Goal: Task Accomplishment & Management: Manage account settings

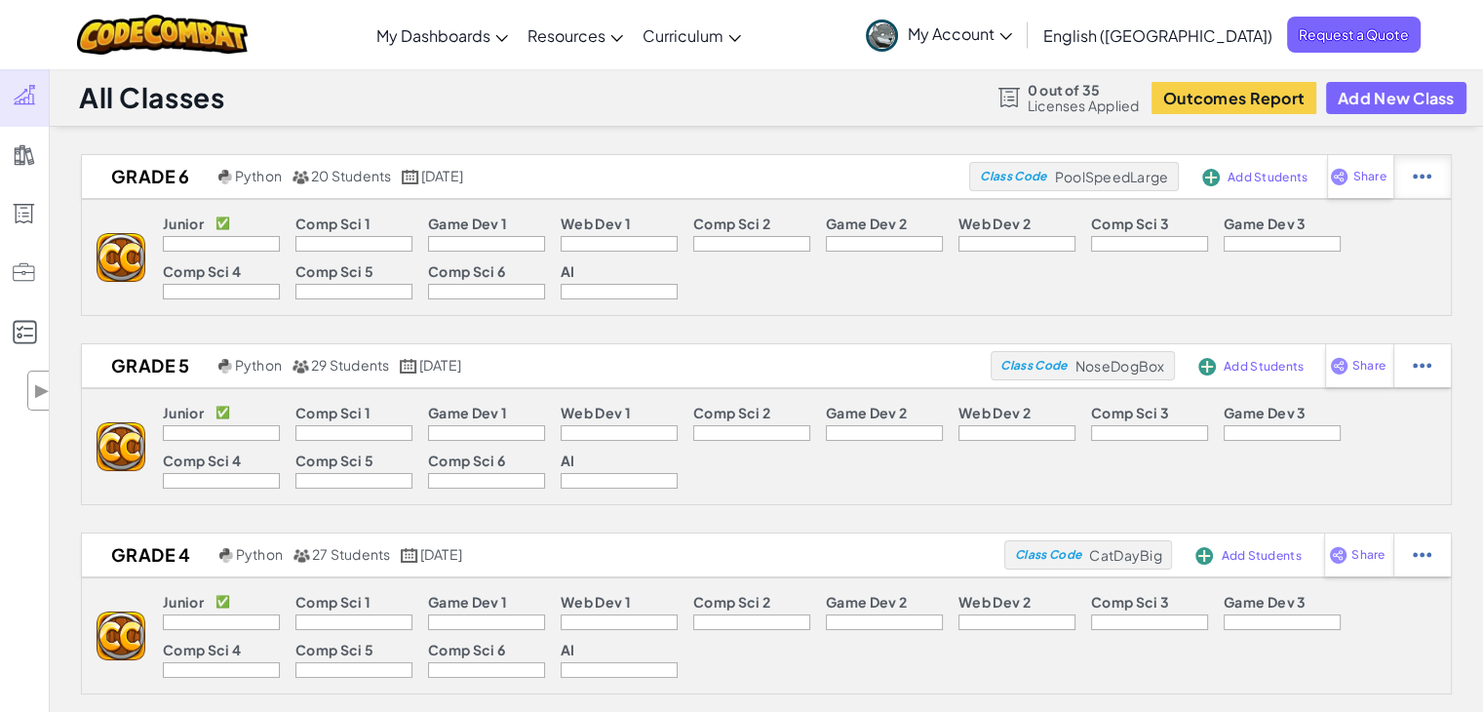
click at [1412, 178] on img at bounding box center [1421, 177] width 19 height 18
select select "blocks-text"
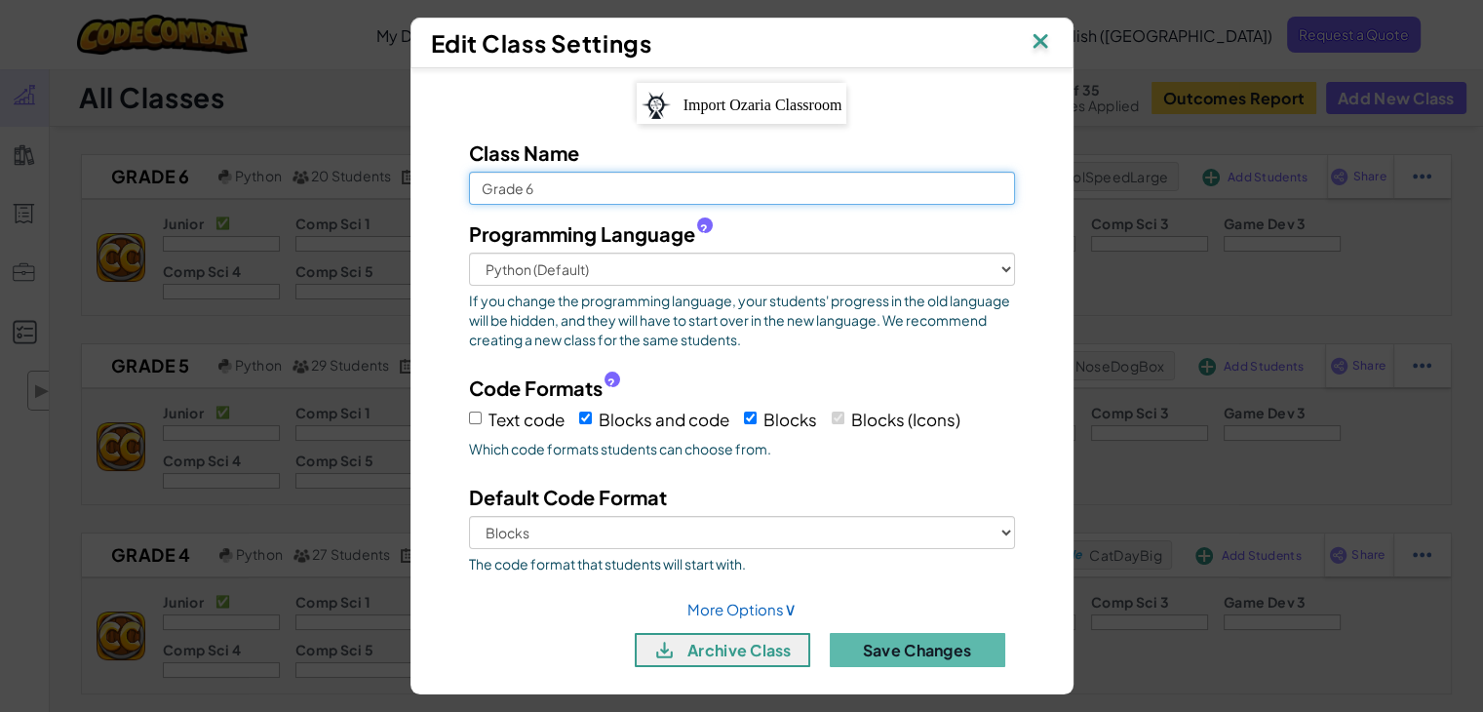
click at [472, 188] on input "Grade 6" at bounding box center [742, 188] width 546 height 33
type input "EDS - Grade 6"
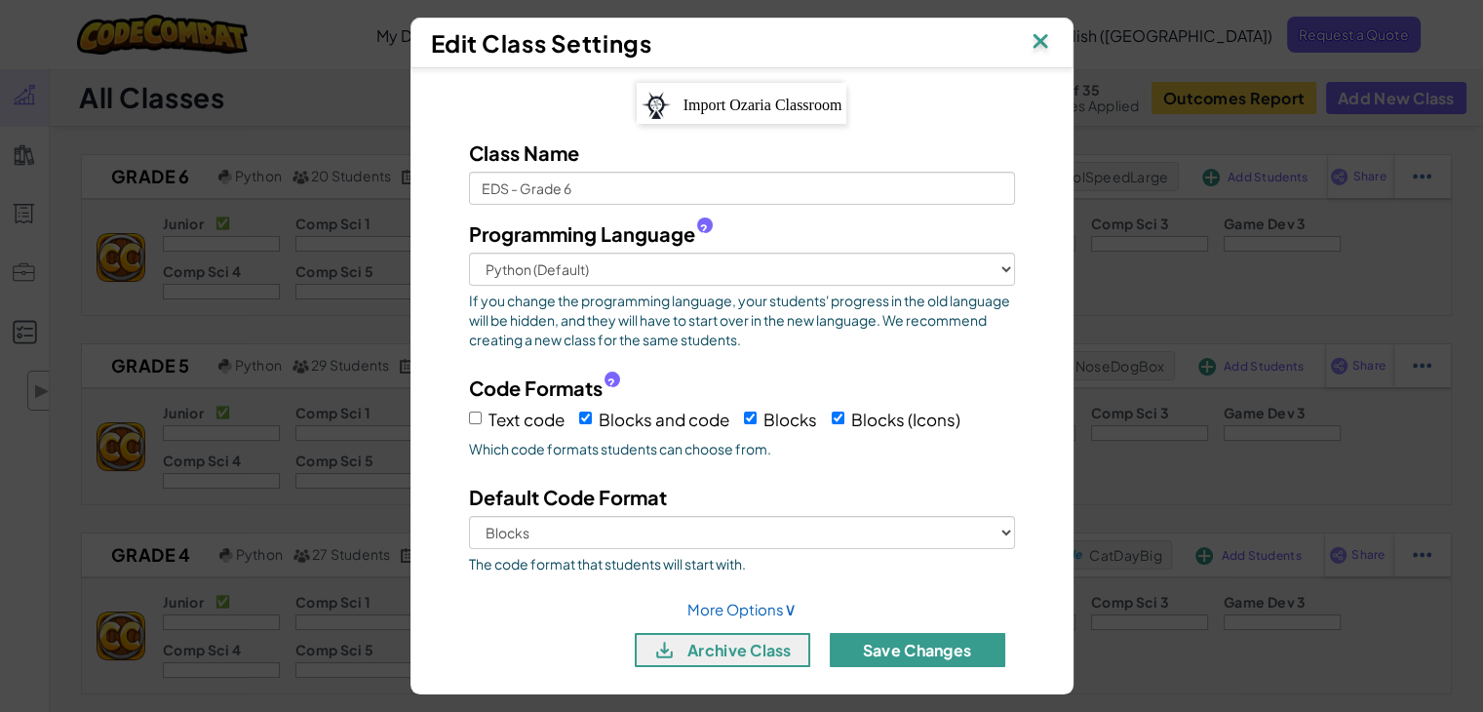
click at [856, 648] on button "Save Changes" at bounding box center [917, 650] width 175 height 34
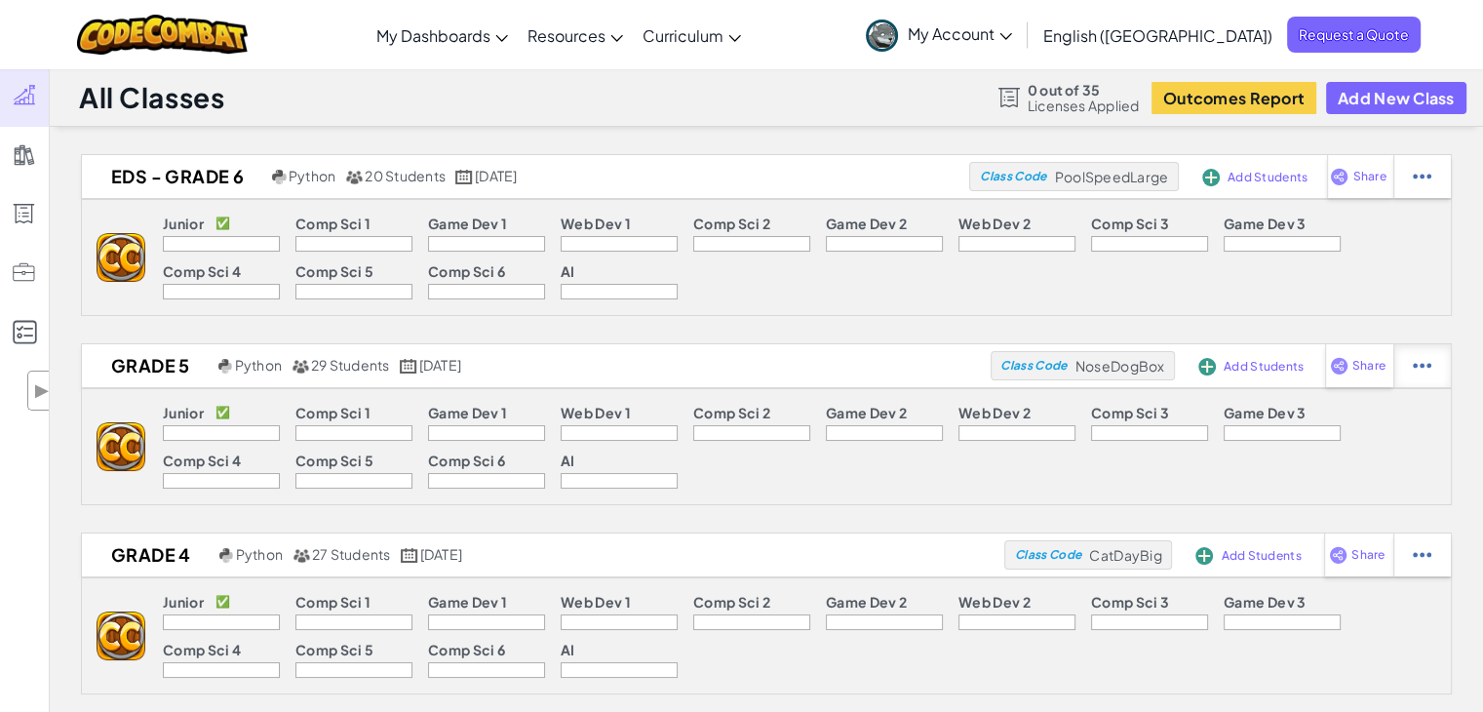
click at [1431, 371] on div at bounding box center [1422, 365] width 58 height 43
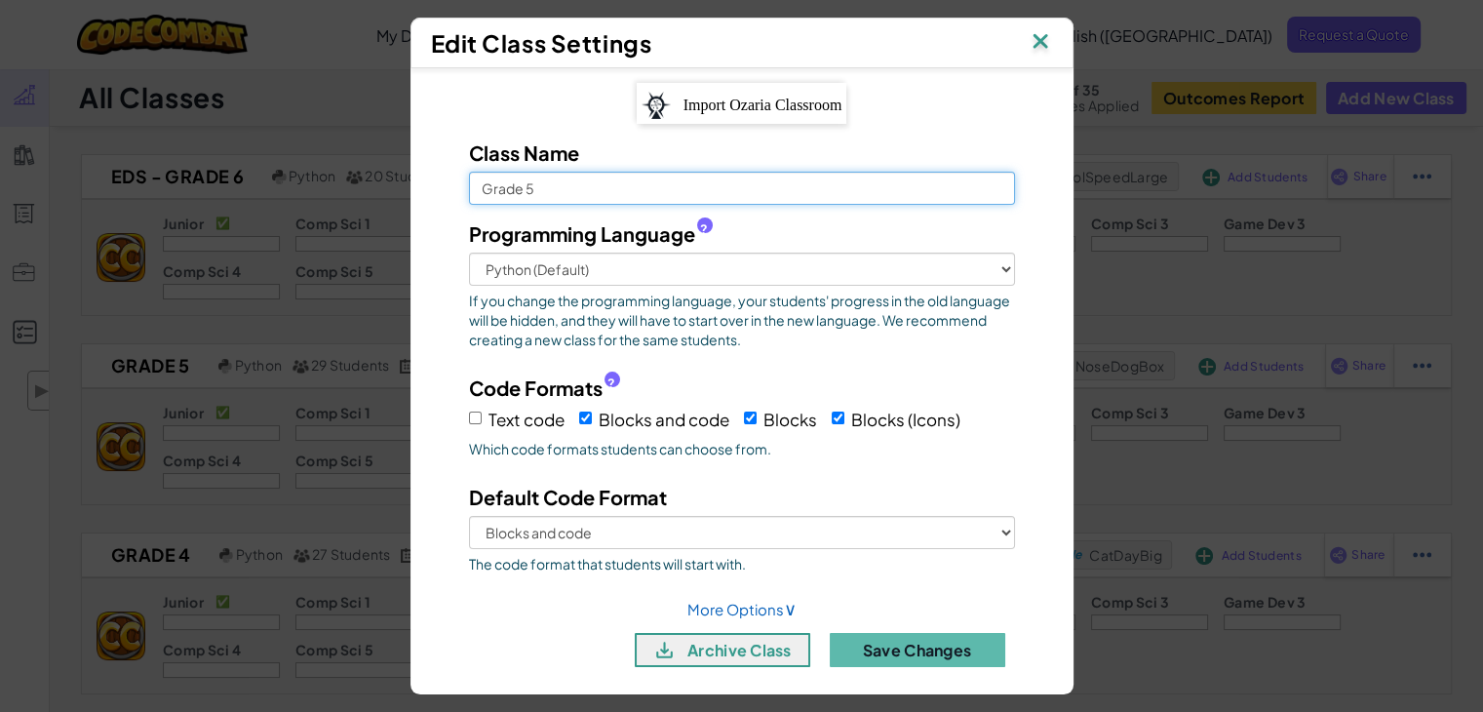
click at [471, 191] on input "Grade 5" at bounding box center [742, 188] width 546 height 33
type input "EDS - Grade 5"
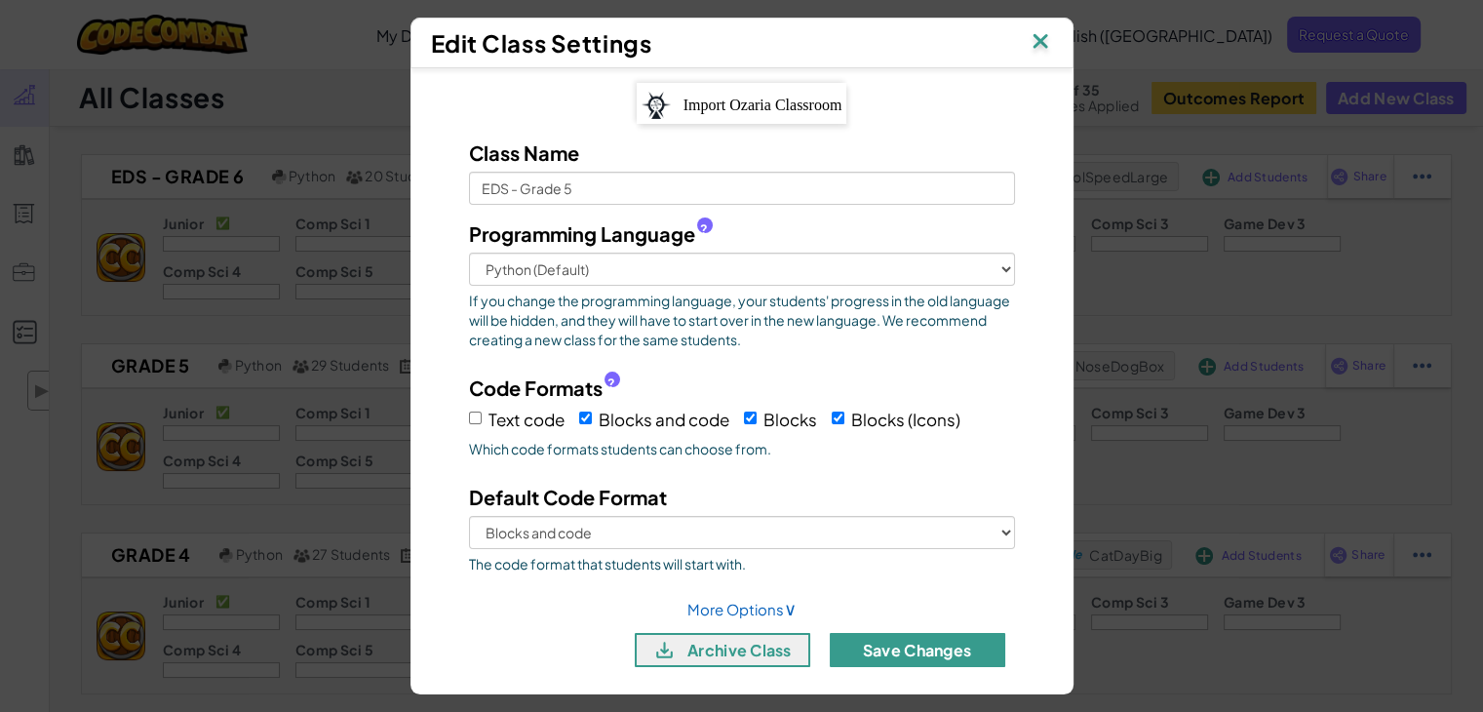
click at [931, 650] on button "Save Changes" at bounding box center [917, 650] width 175 height 34
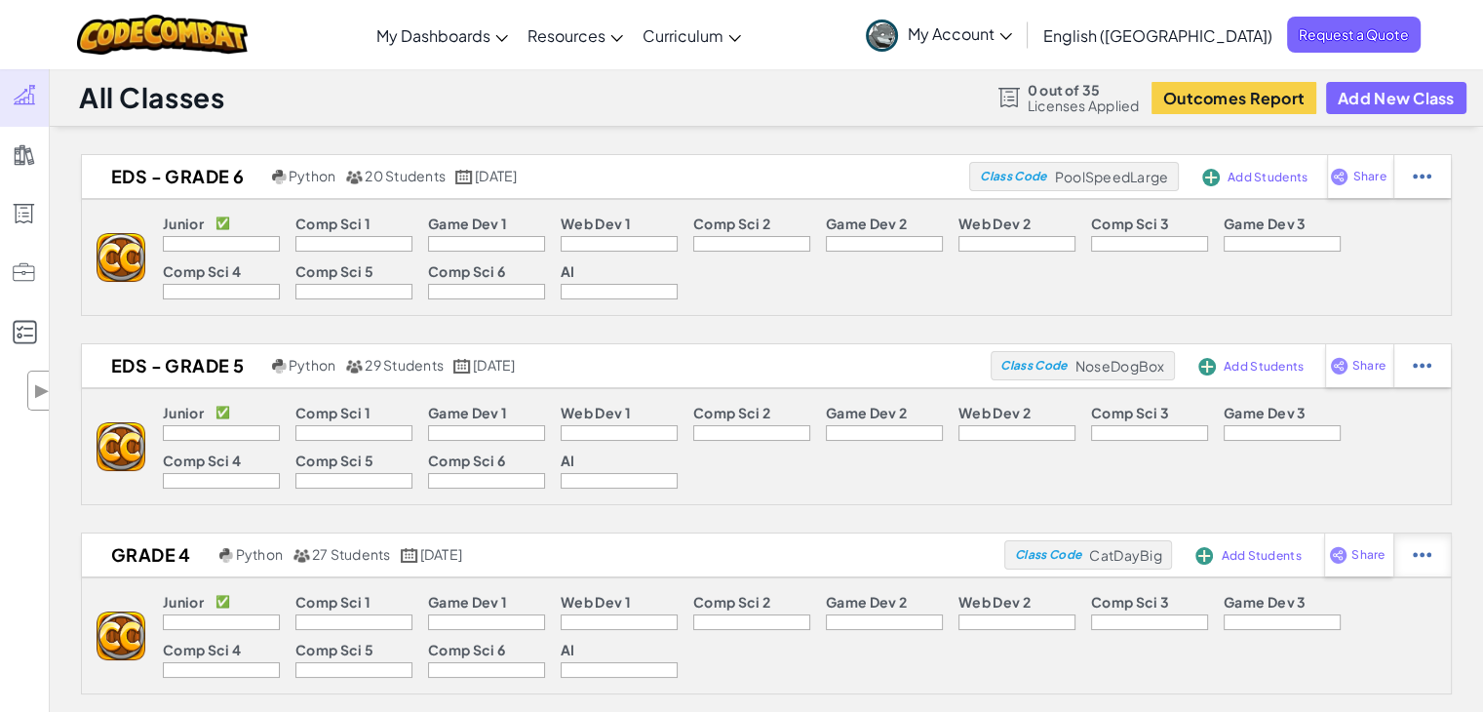
click at [1424, 556] on img at bounding box center [1421, 555] width 19 height 18
select select "blocks-text"
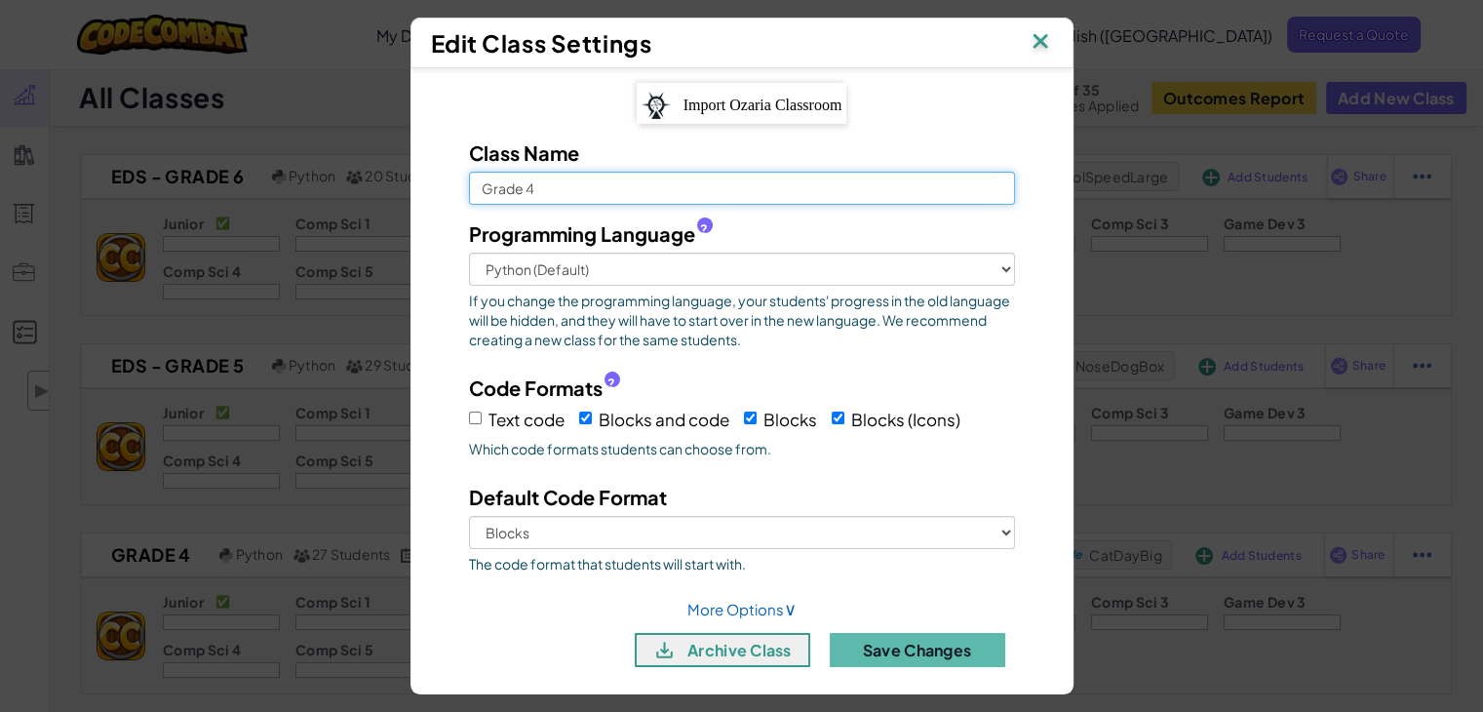
click at [475, 183] on input "Grade 4" at bounding box center [742, 188] width 546 height 33
type input "EDS - Grade 4"
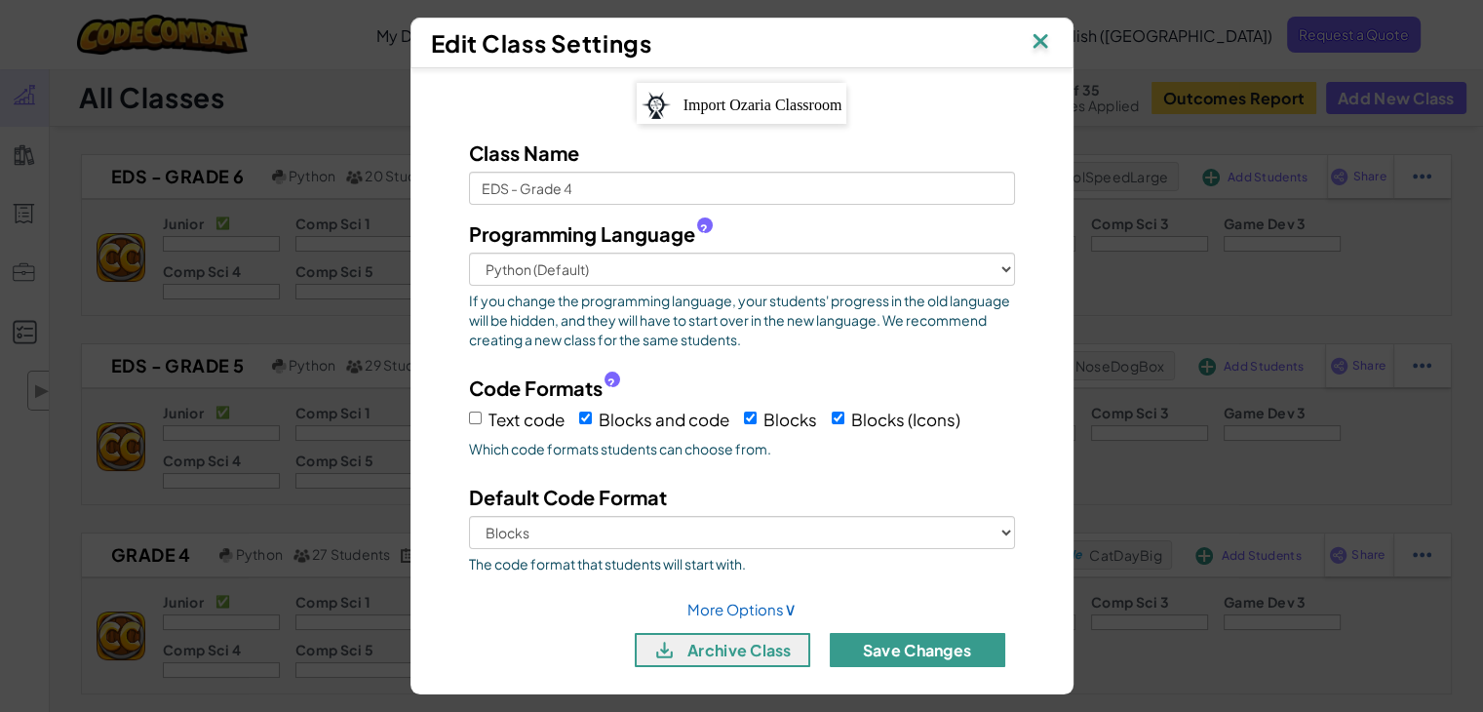
click at [909, 648] on button "Save Changes" at bounding box center [917, 650] width 175 height 34
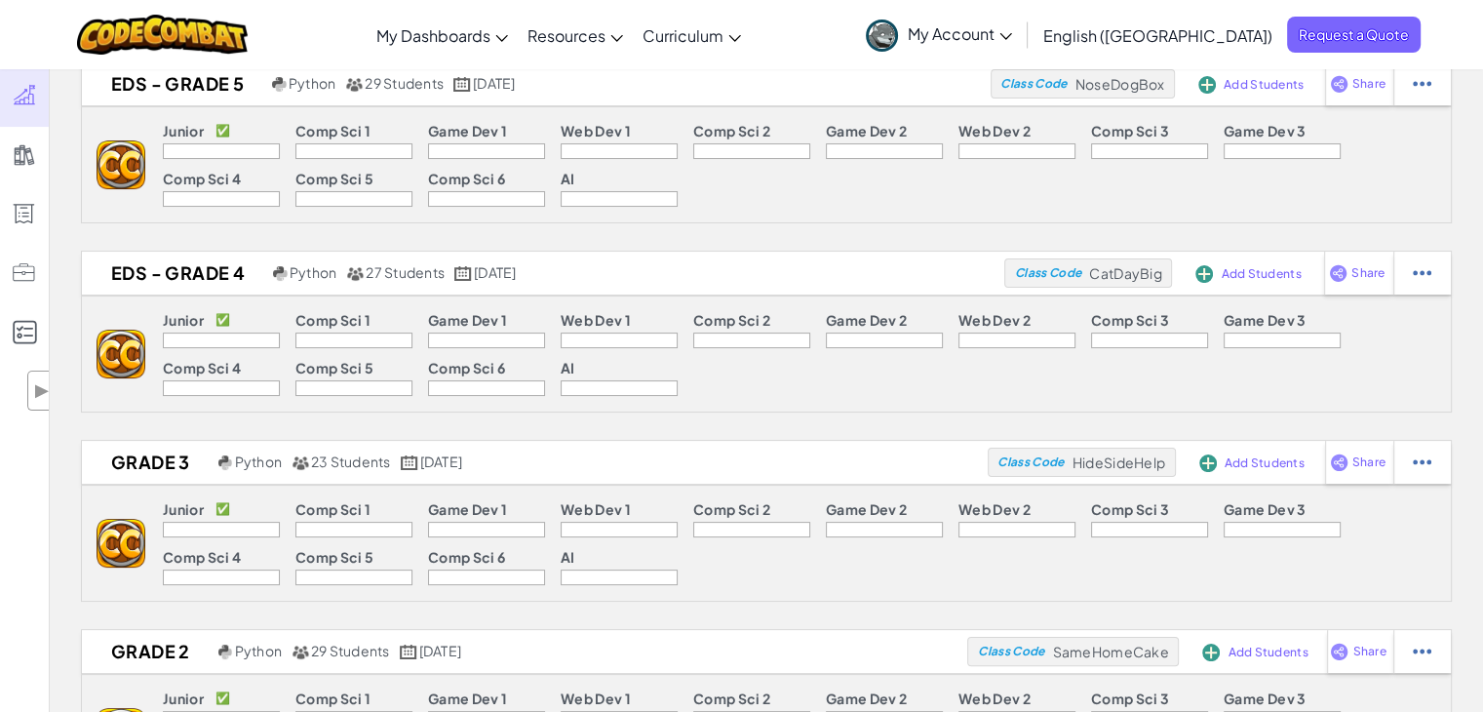
scroll to position [312, 0]
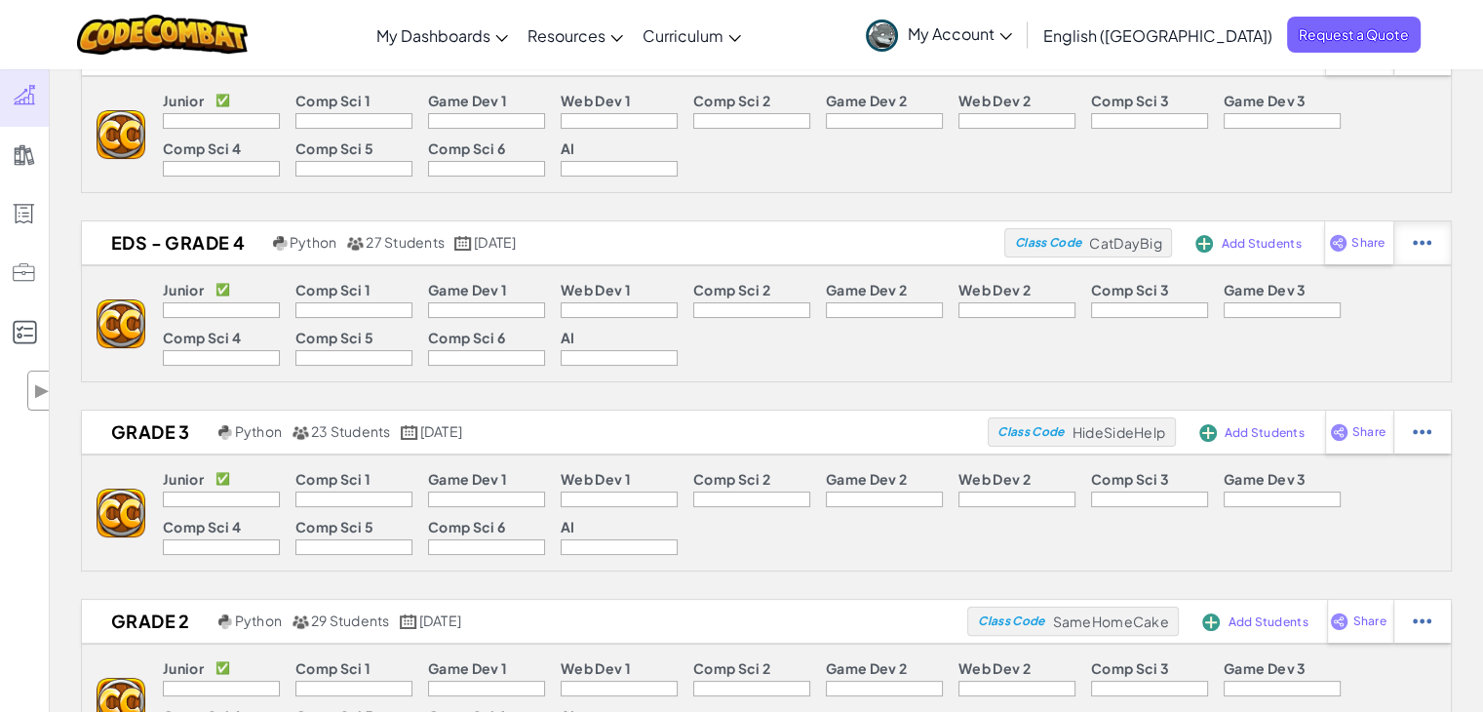
click at [1421, 249] on img at bounding box center [1421, 243] width 19 height 18
select select "blocks-text"
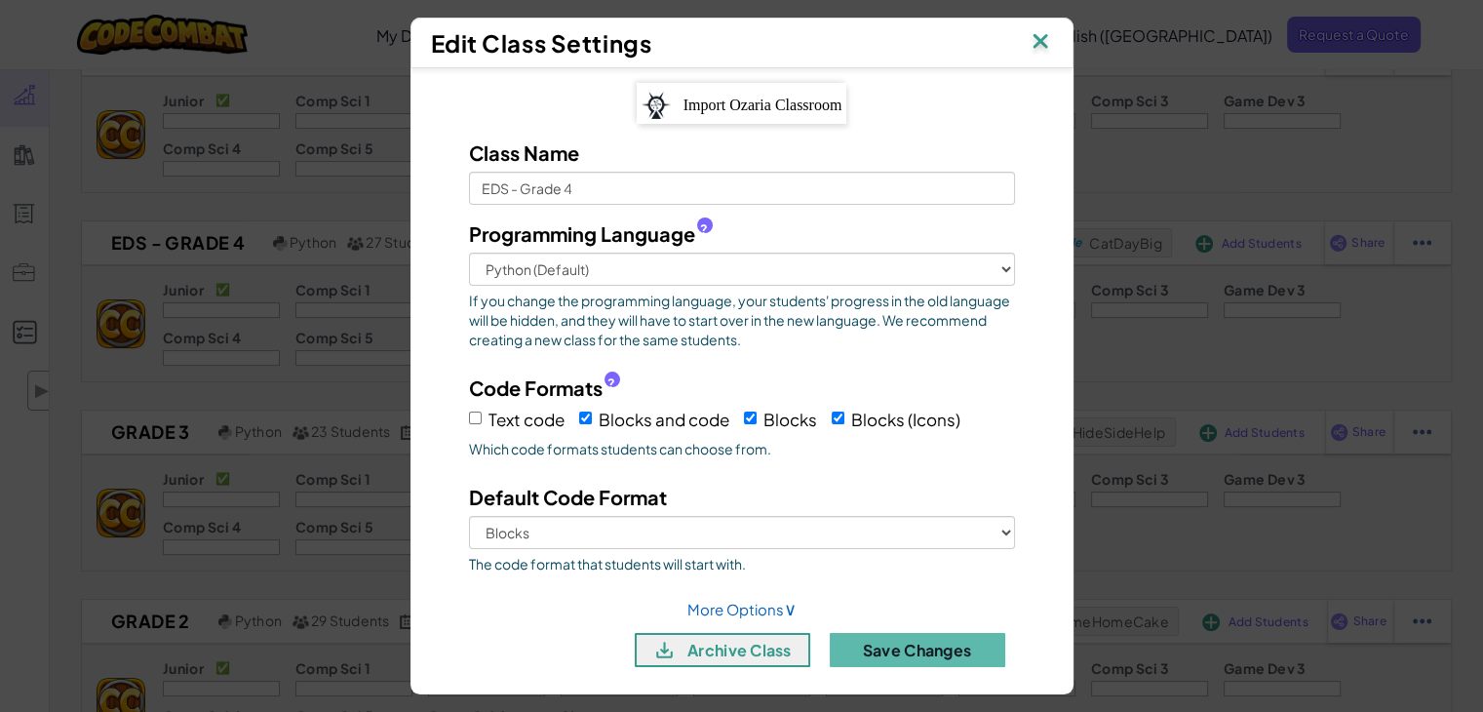
click at [1041, 37] on img at bounding box center [1039, 42] width 25 height 29
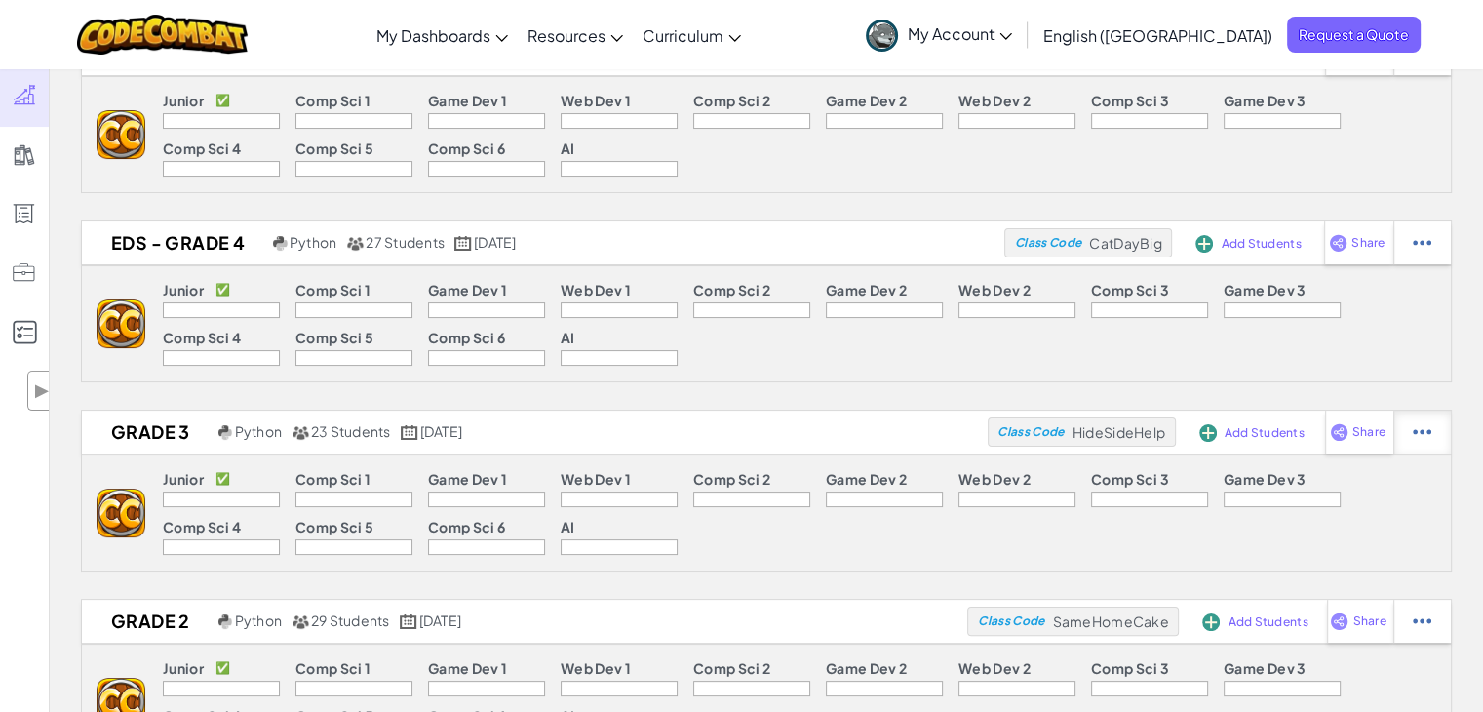
click at [1410, 442] on div at bounding box center [1422, 431] width 58 height 43
select select "blocks-text"
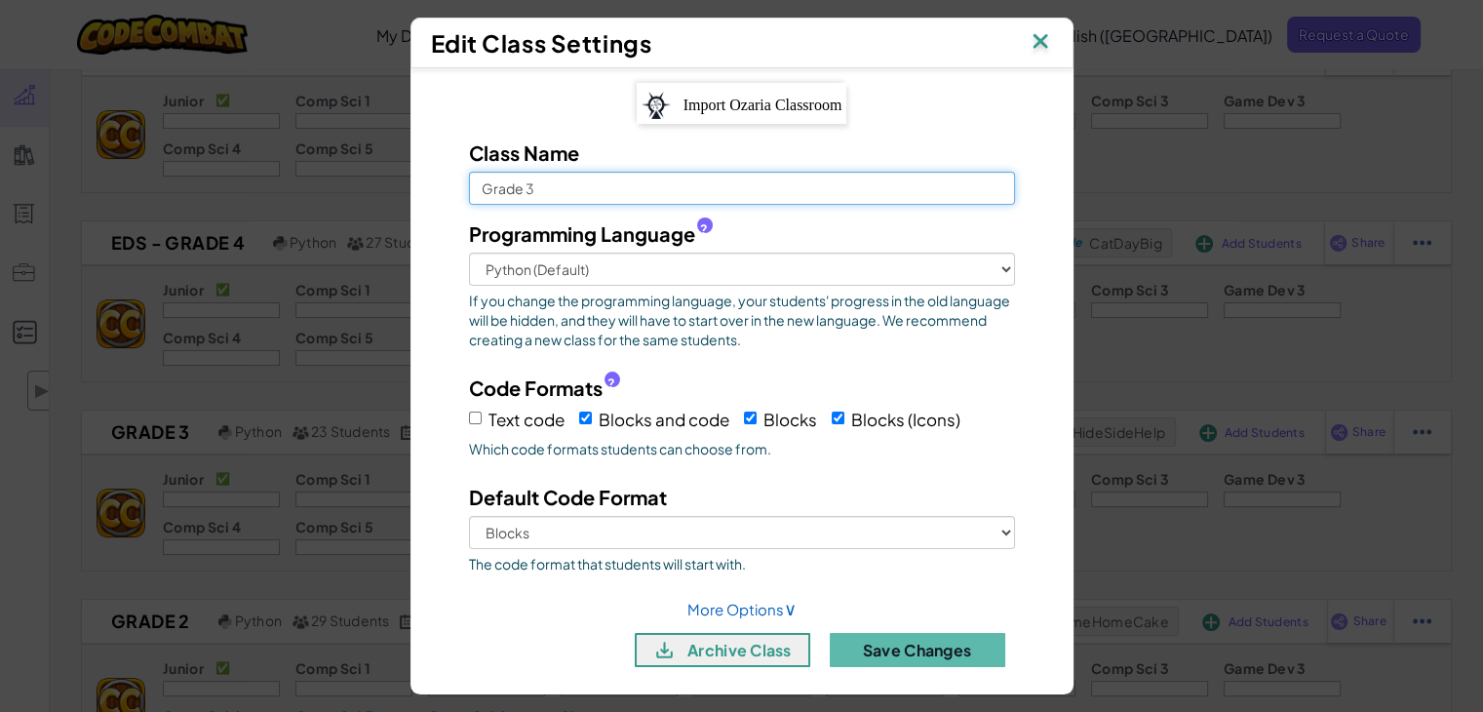
click at [469, 193] on input "Grade 3" at bounding box center [742, 188] width 546 height 33
type input "EDS - Grade 3"
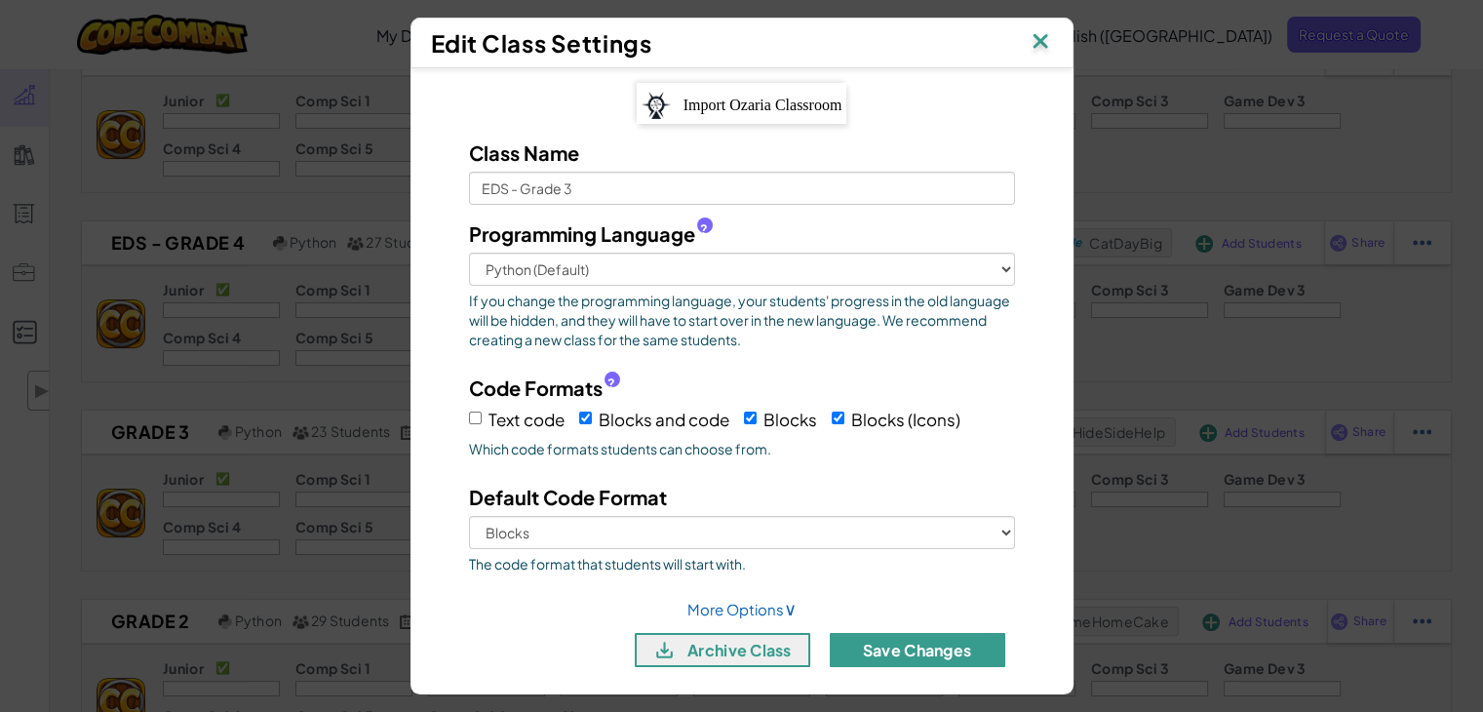
click at [944, 644] on button "Save Changes" at bounding box center [917, 650] width 175 height 34
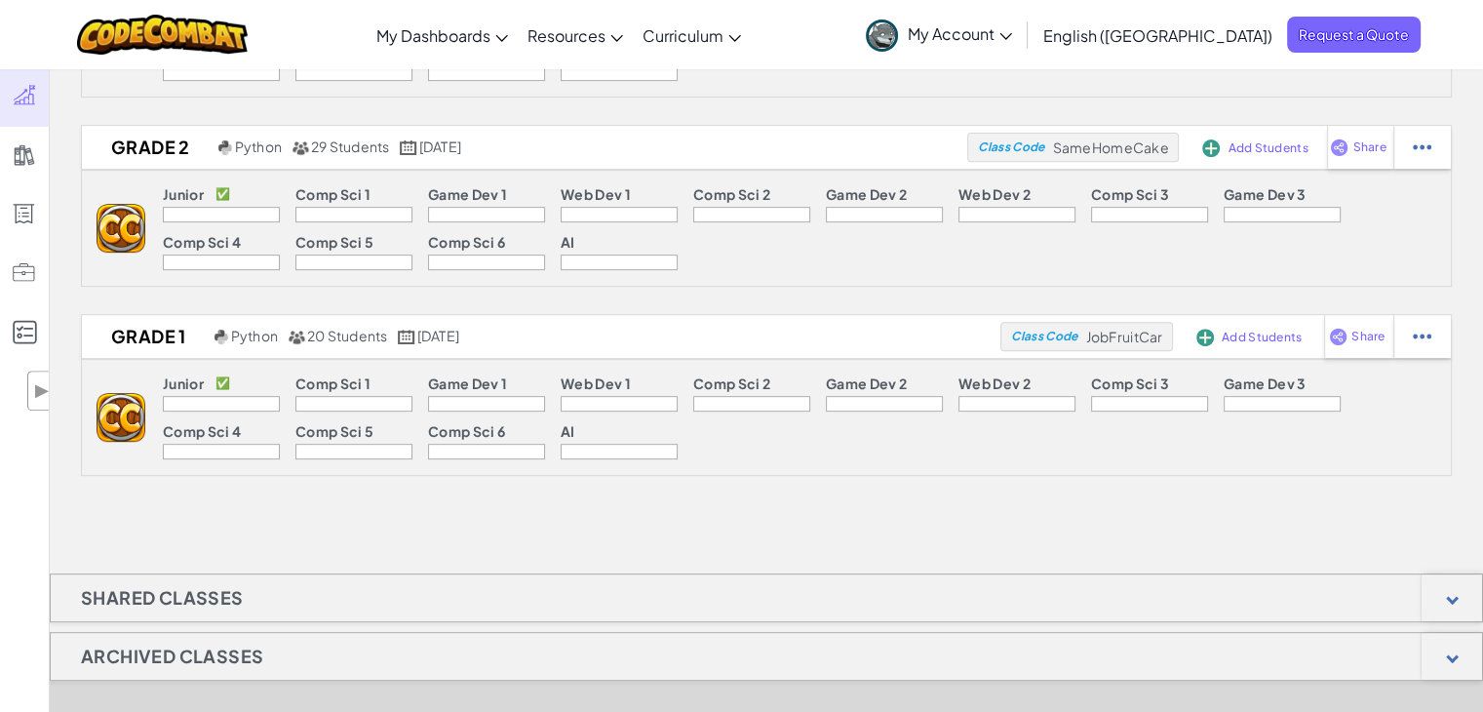
scroll to position [789, 0]
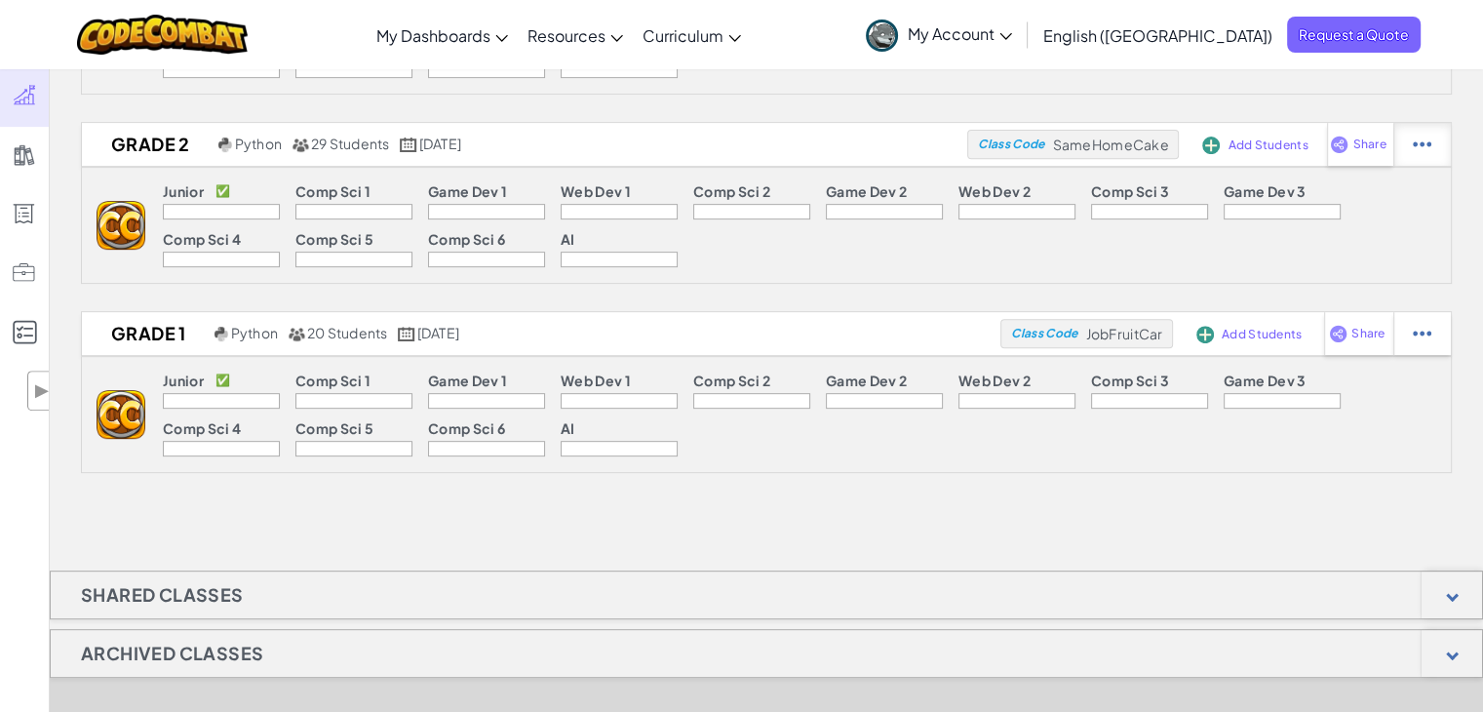
click at [1415, 144] on img at bounding box center [1421, 144] width 19 height 18
select select "blocks-text"
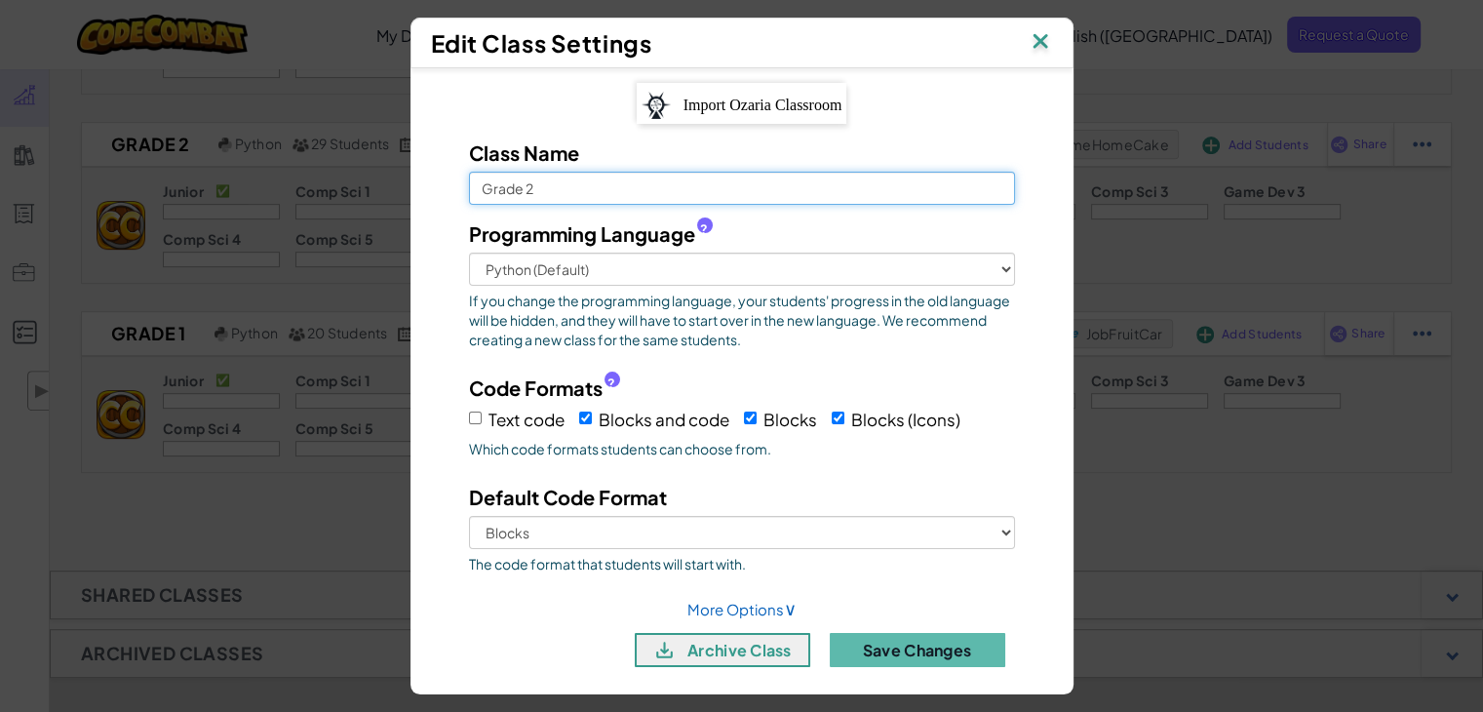
click at [469, 181] on input "Grade 2" at bounding box center [742, 188] width 546 height 33
type input "EDS - Grade 2"
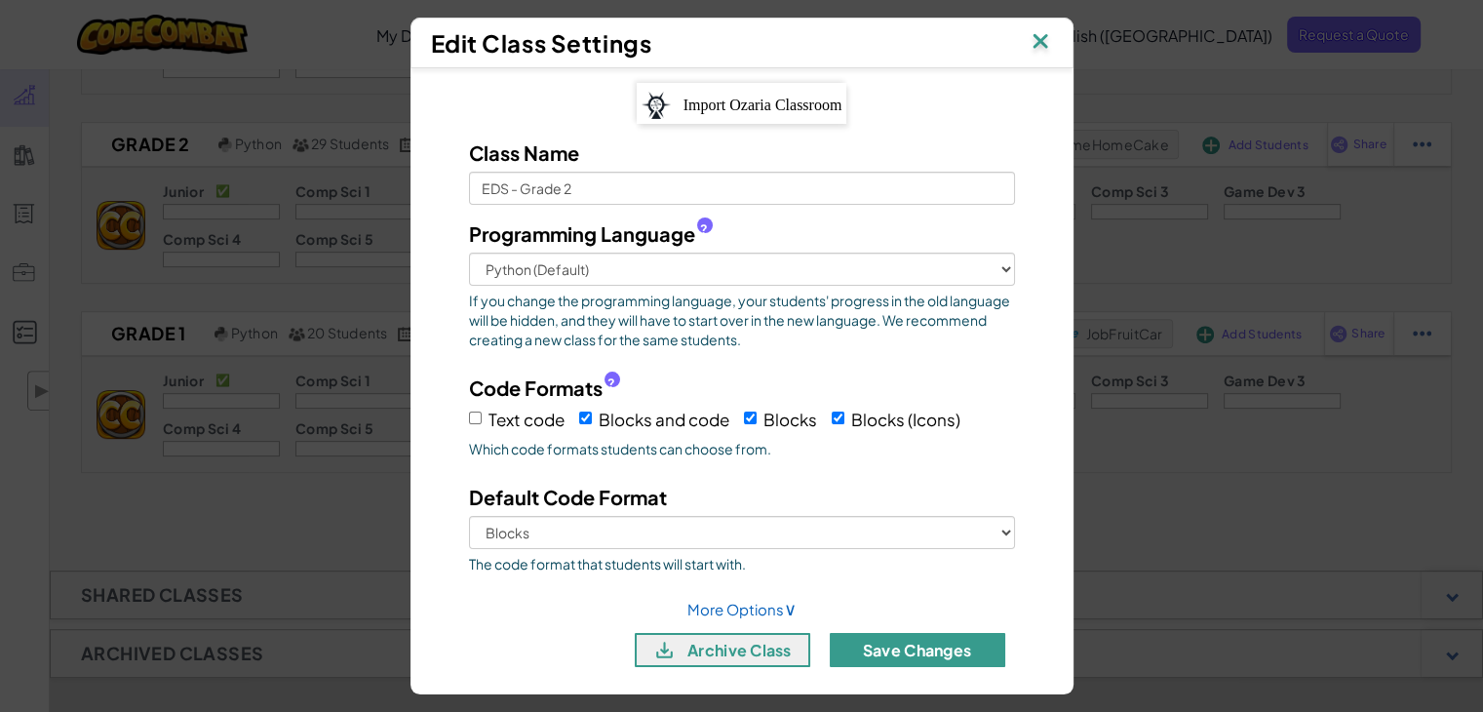
click at [956, 648] on button "Save Changes" at bounding box center [917, 650] width 175 height 34
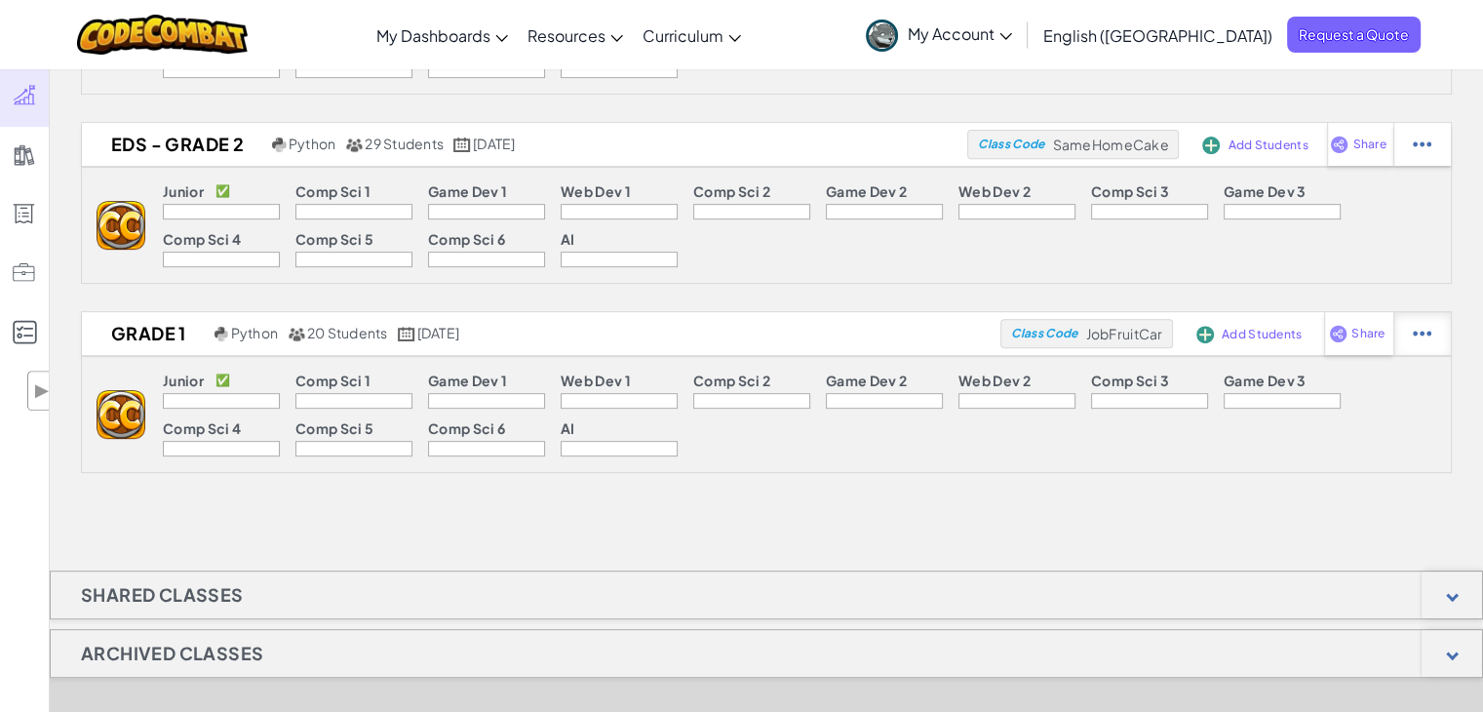
click at [1415, 332] on img at bounding box center [1421, 334] width 19 height 18
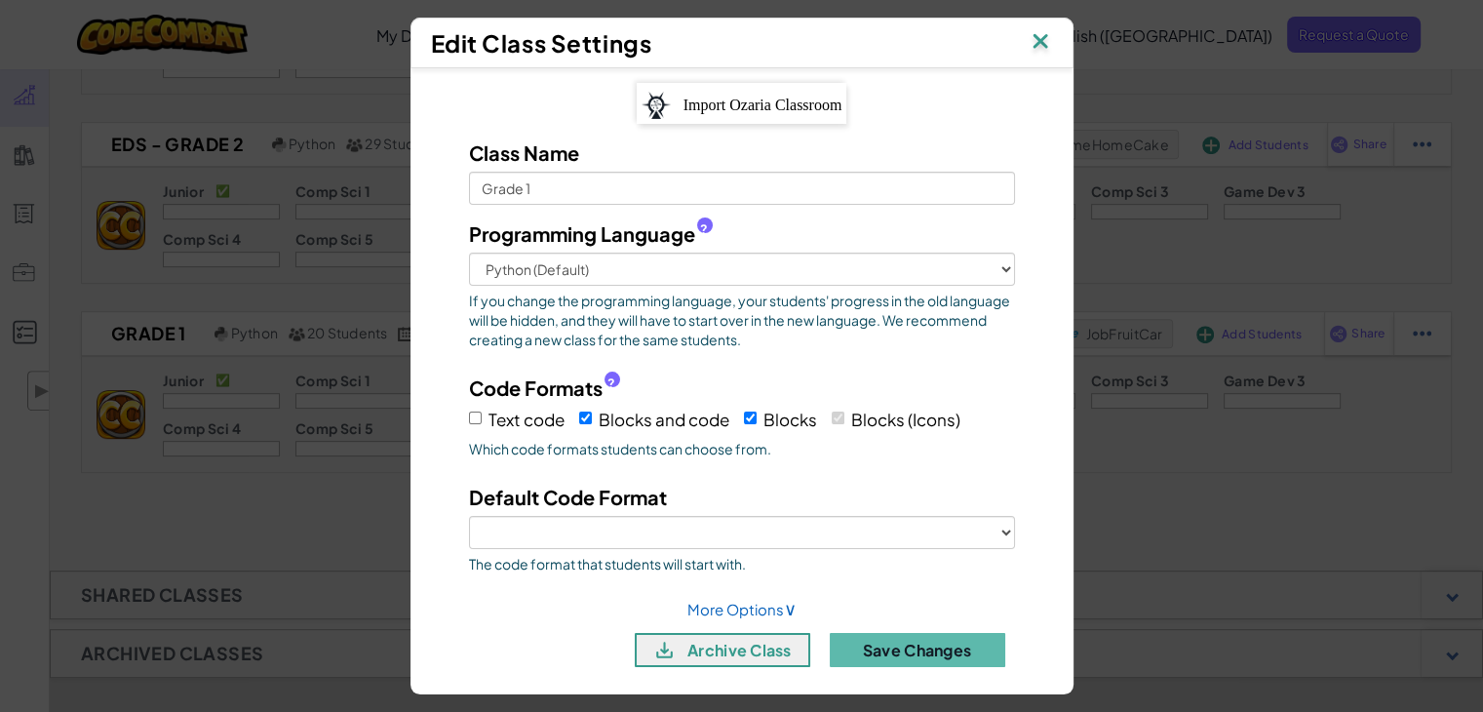
select select "blocks-icons"
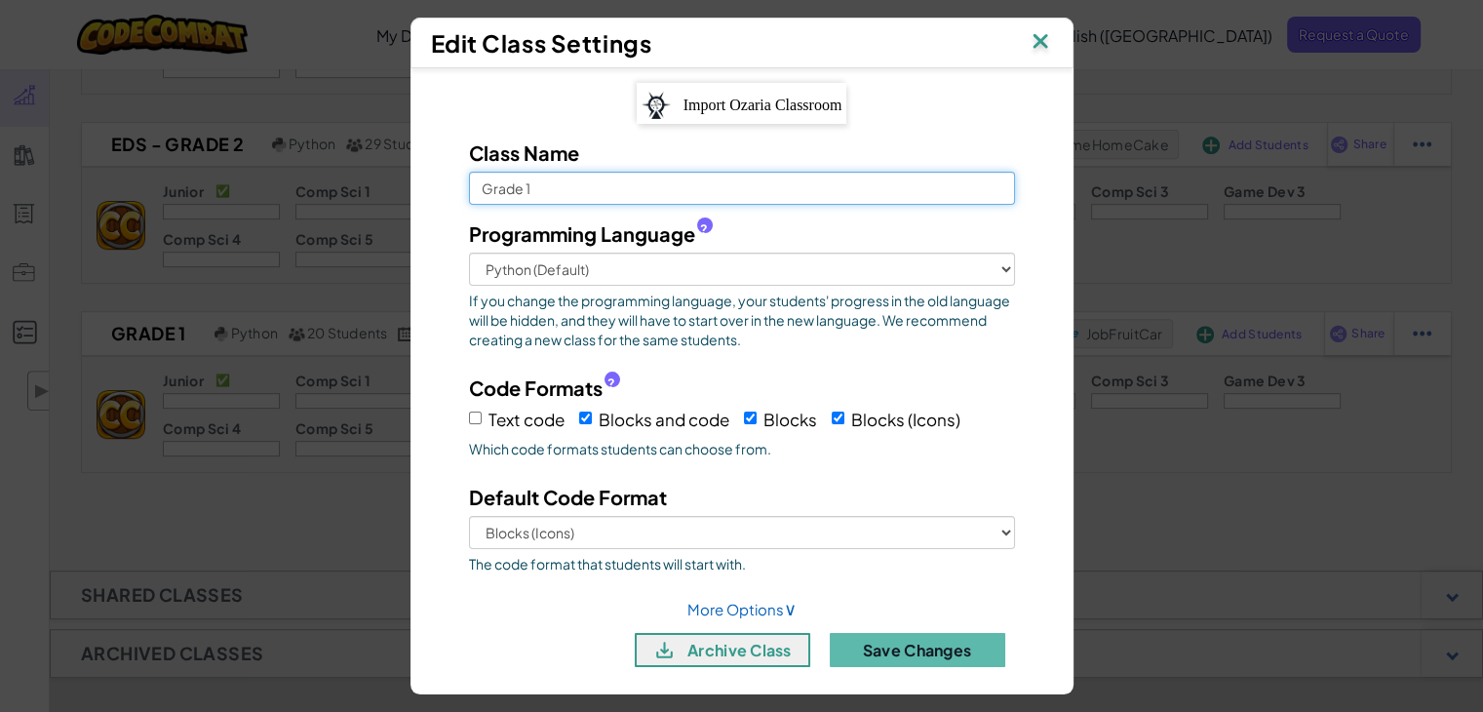
click at [472, 183] on input "Grade 1" at bounding box center [742, 188] width 546 height 33
type input "EDS - Grade 1"
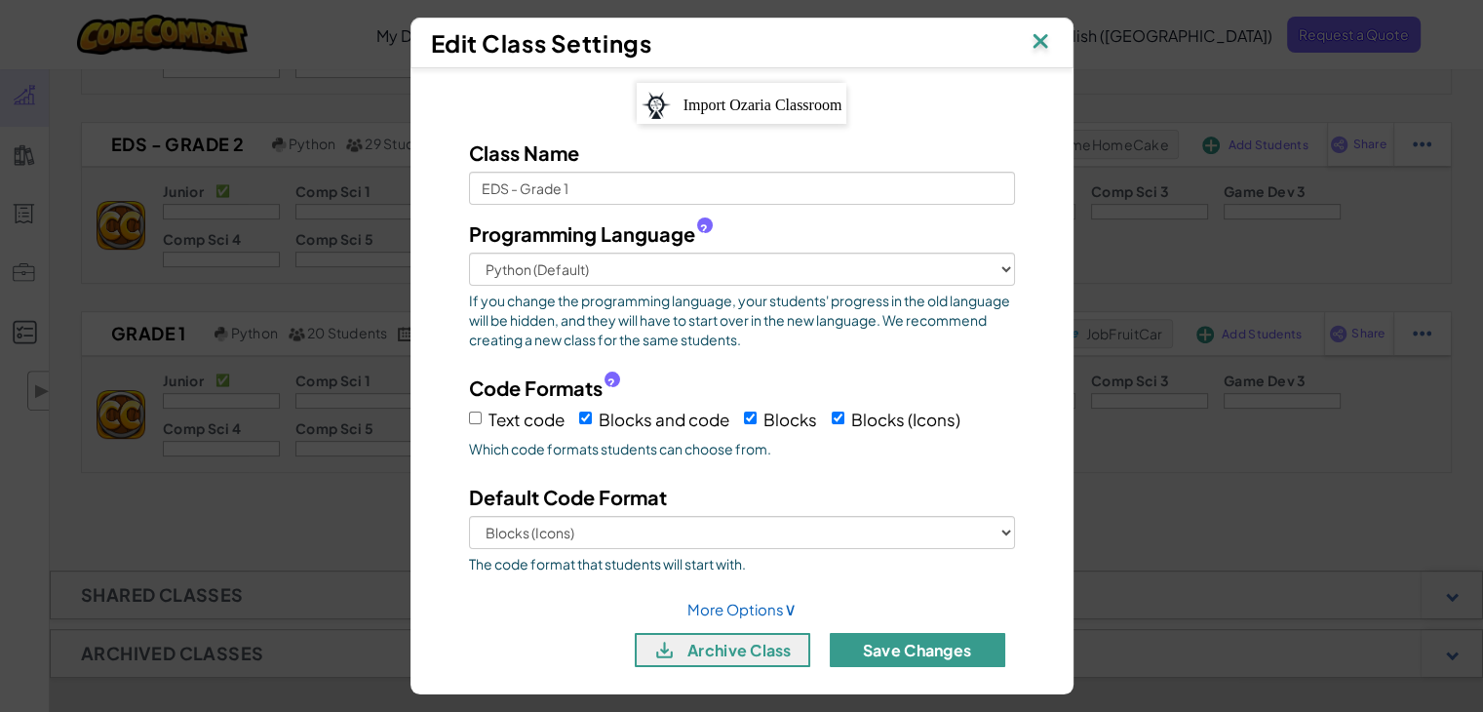
click at [899, 655] on button "Save Changes" at bounding box center [917, 650] width 175 height 34
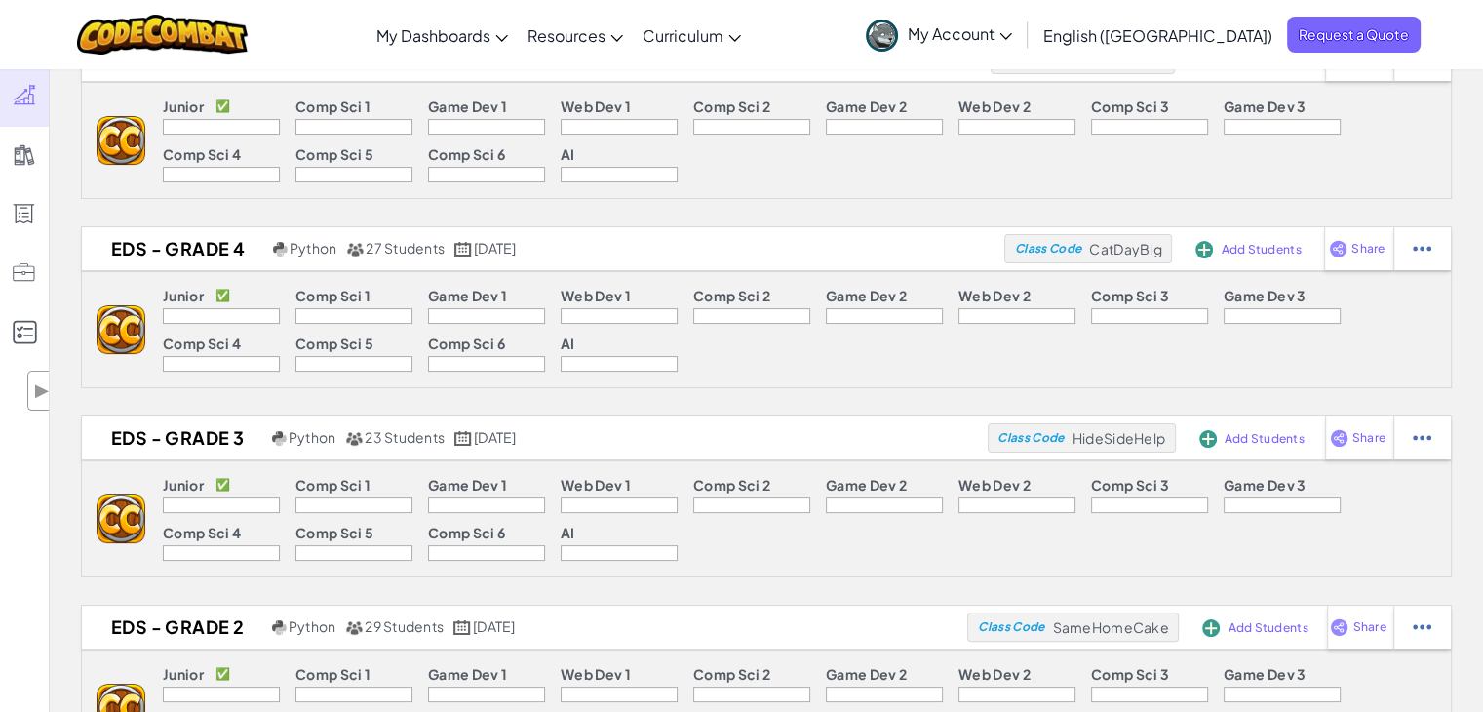
scroll to position [313, 0]
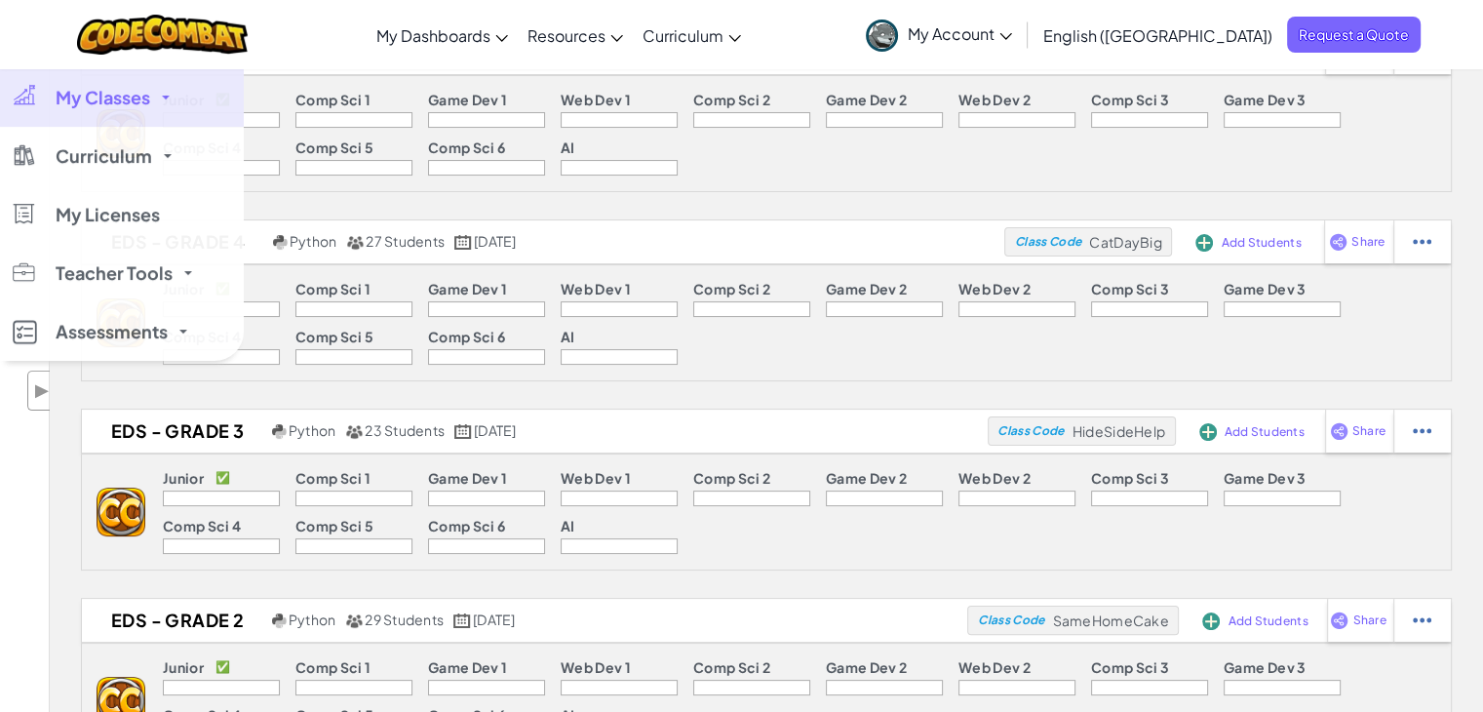
click at [139, 96] on span "My Classes" at bounding box center [103, 98] width 95 height 18
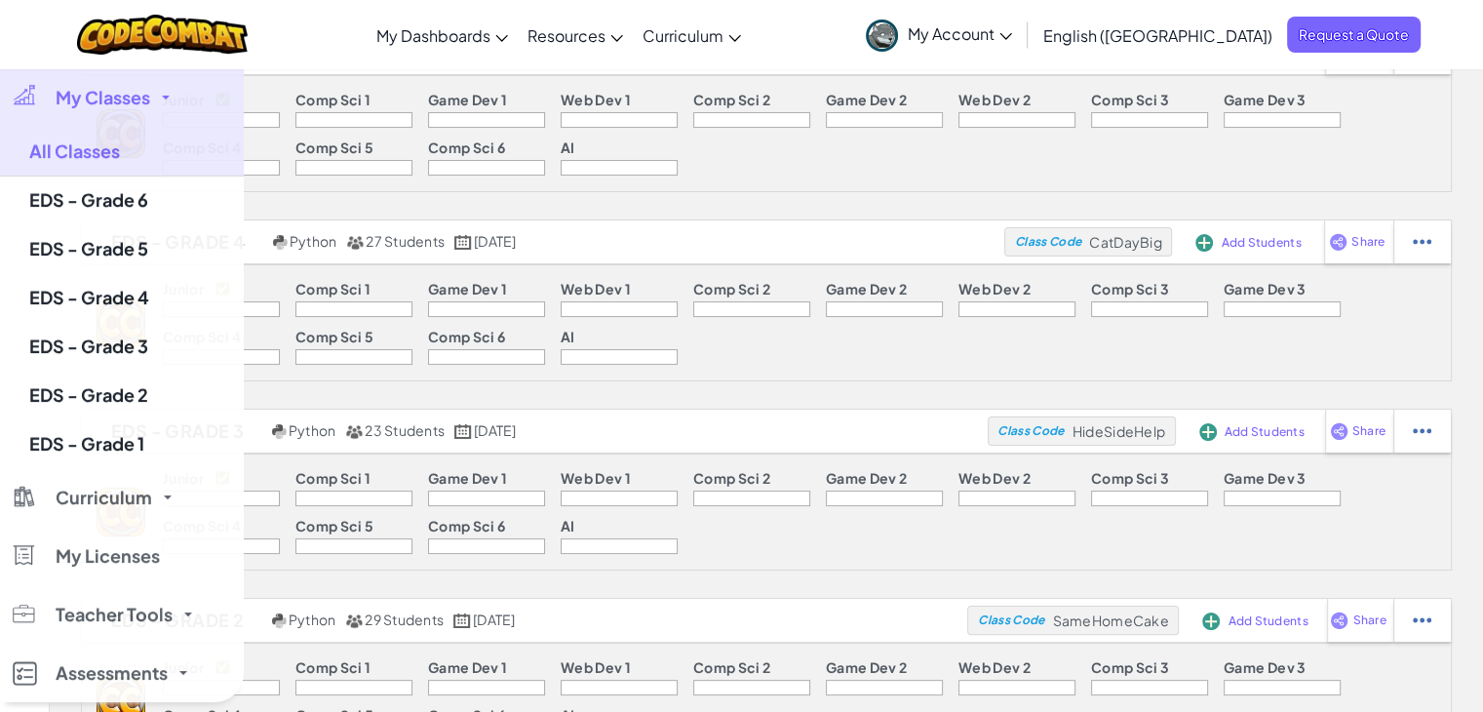
click at [139, 96] on span "My Classes" at bounding box center [103, 98] width 95 height 18
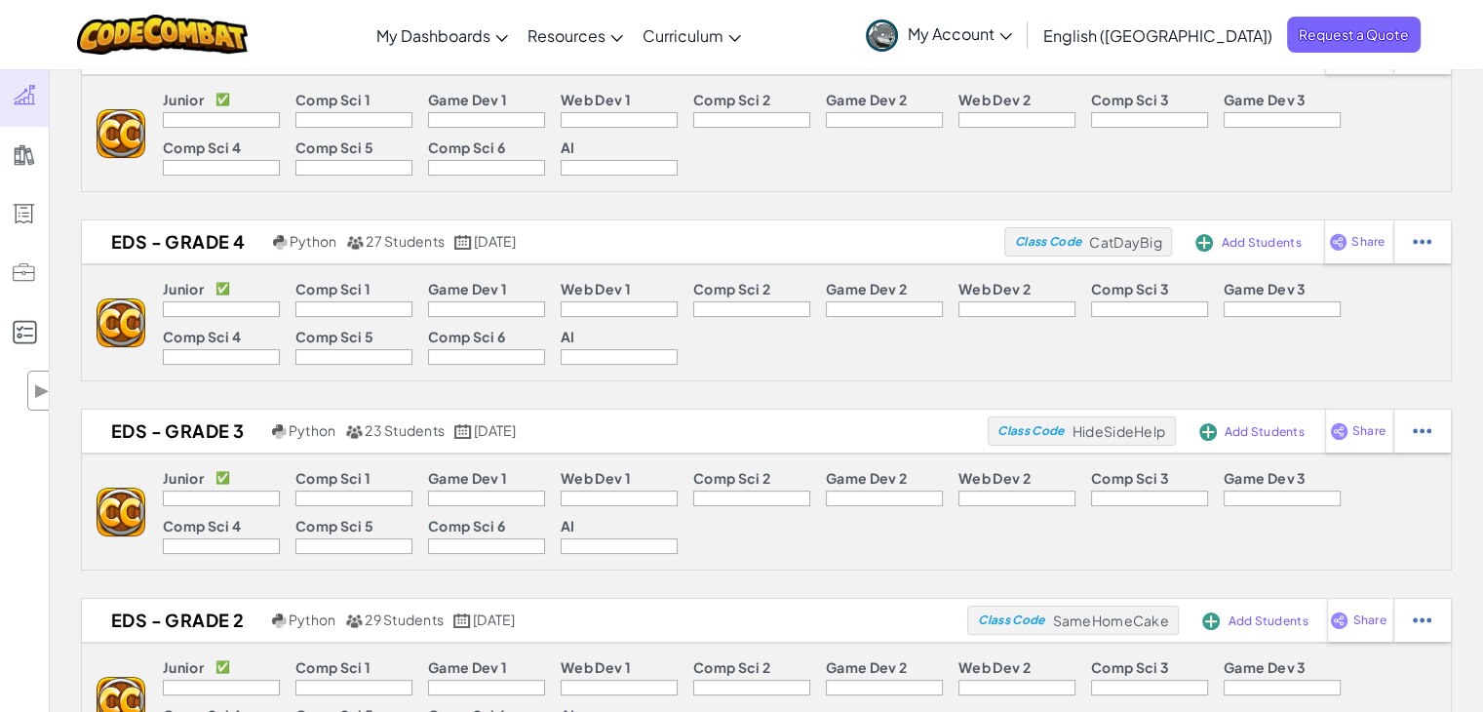
click at [1012, 26] on span "My Account" at bounding box center [960, 33] width 104 height 20
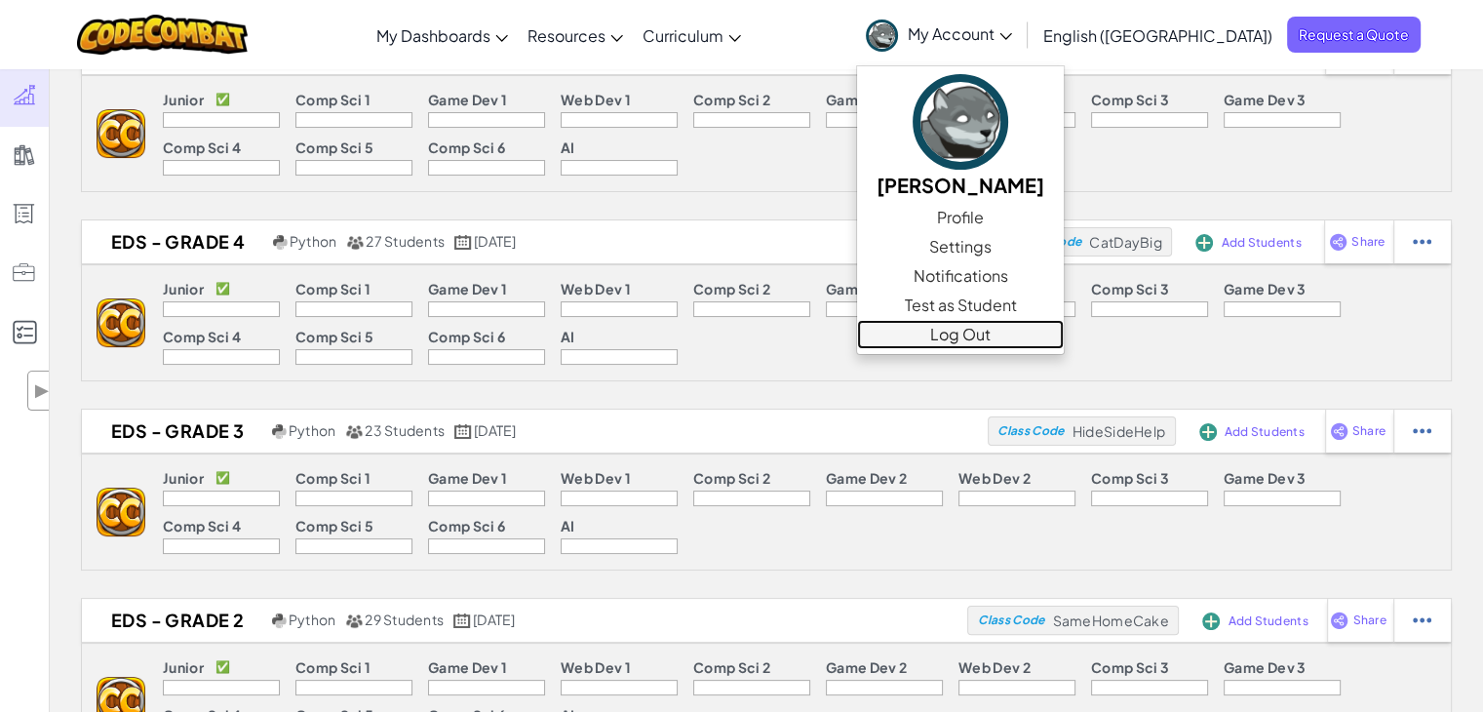
click at [1064, 344] on link "Log Out" at bounding box center [960, 334] width 207 height 29
